Goal: Information Seeking & Learning: Learn about a topic

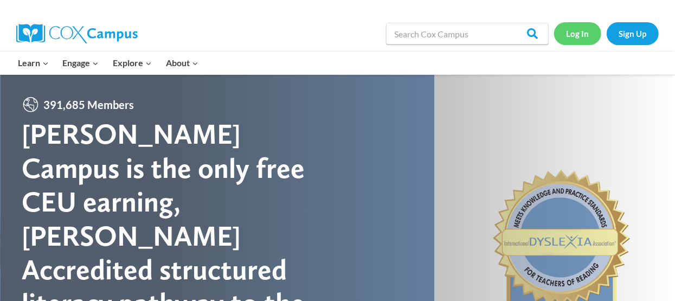
click at [572, 30] on link "Log In" at bounding box center [577, 33] width 47 height 22
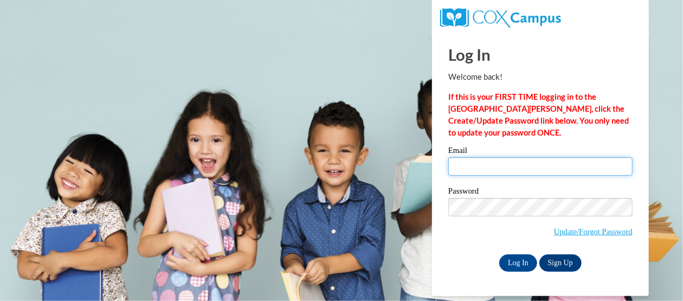
click at [501, 160] on input "Email" at bounding box center [540, 166] width 184 height 18
type input "Kierrasims39@yahoo.com"
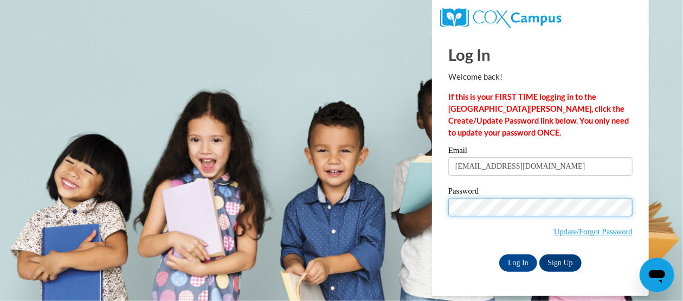
click at [499, 254] on input "Log In" at bounding box center [518, 262] width 38 height 17
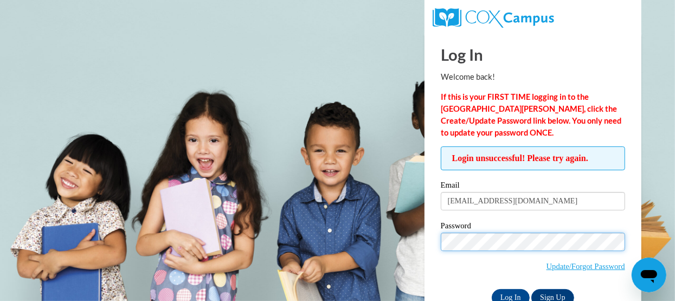
click at [492, 289] on input "Log In" at bounding box center [511, 297] width 38 height 17
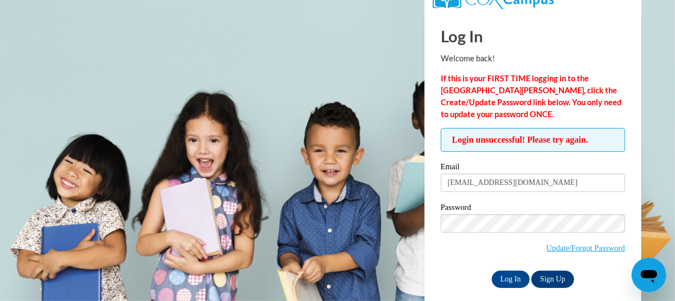
scroll to position [29, 0]
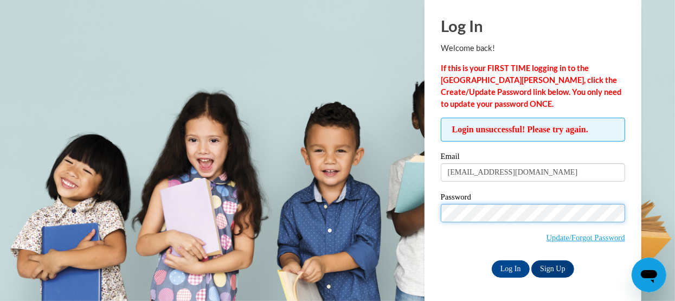
click at [492, 260] on input "Log In" at bounding box center [511, 268] width 38 height 17
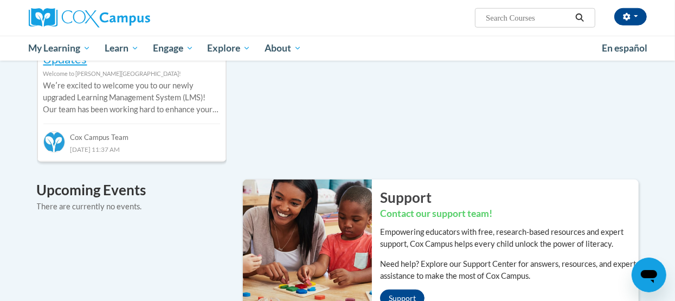
scroll to position [325, 0]
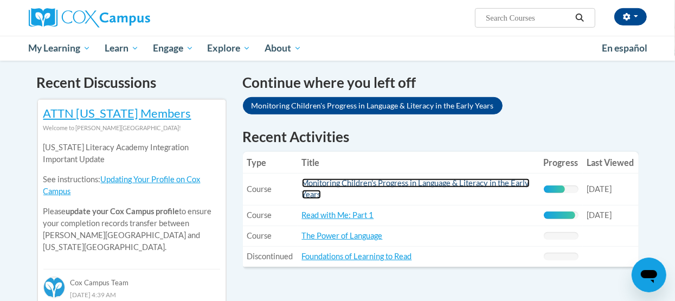
click at [379, 178] on link "Monitoring Children's Progress in Language & Literacy in the Early Years" at bounding box center [416, 188] width 228 height 21
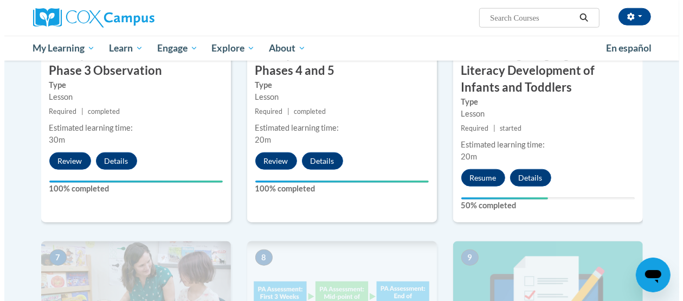
scroll to position [758, 0]
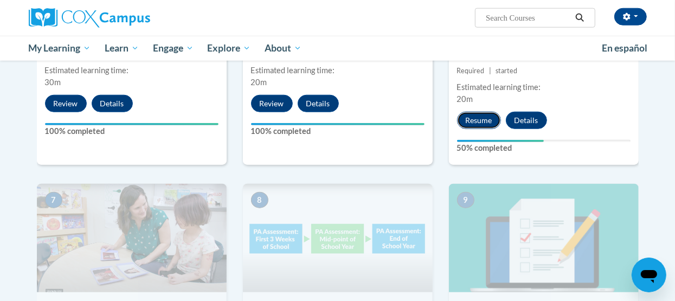
click at [469, 119] on button "Resume" at bounding box center [479, 120] width 44 height 17
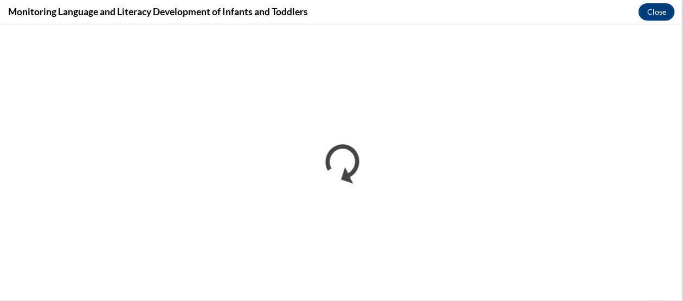
scroll to position [0, 0]
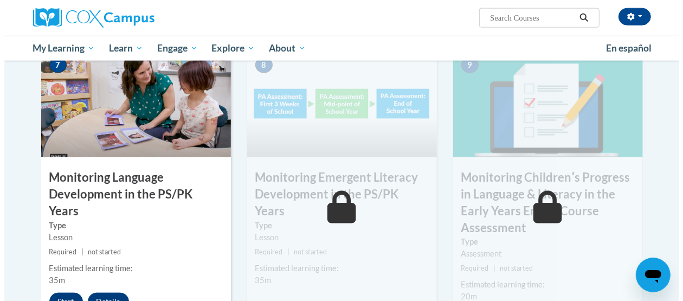
scroll to position [975, 0]
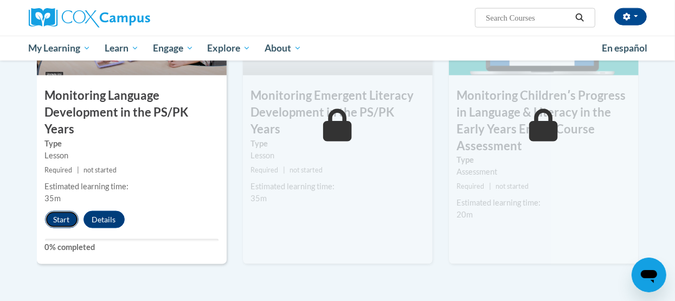
click at [50, 211] on button "Start" at bounding box center [62, 219] width 34 height 17
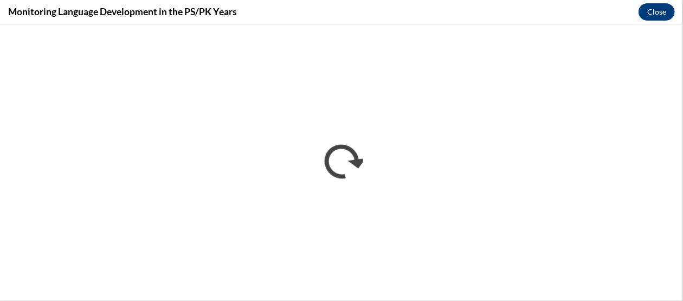
scroll to position [0, 0]
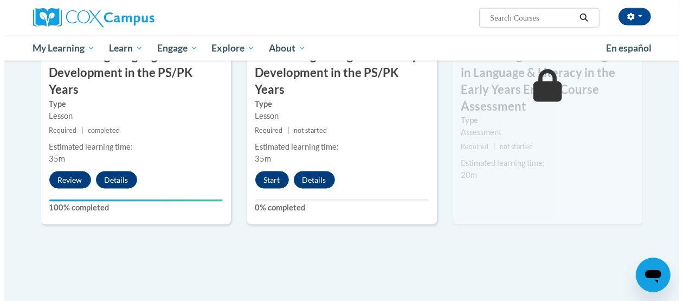
scroll to position [1030, 0]
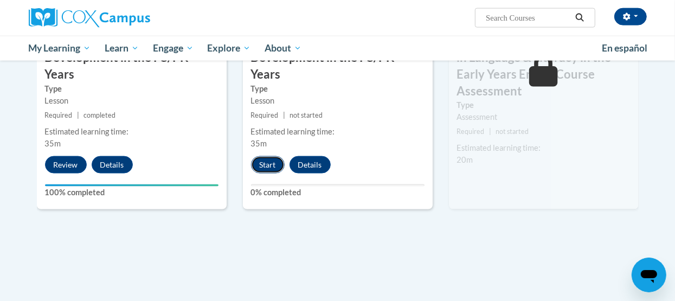
click at [255, 156] on button "Start" at bounding box center [268, 164] width 34 height 17
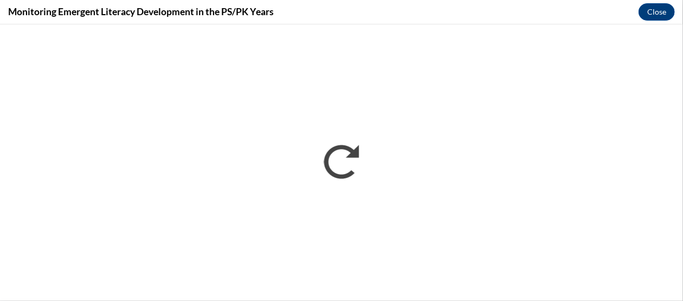
scroll to position [0, 0]
